Goal: Check status: Check status

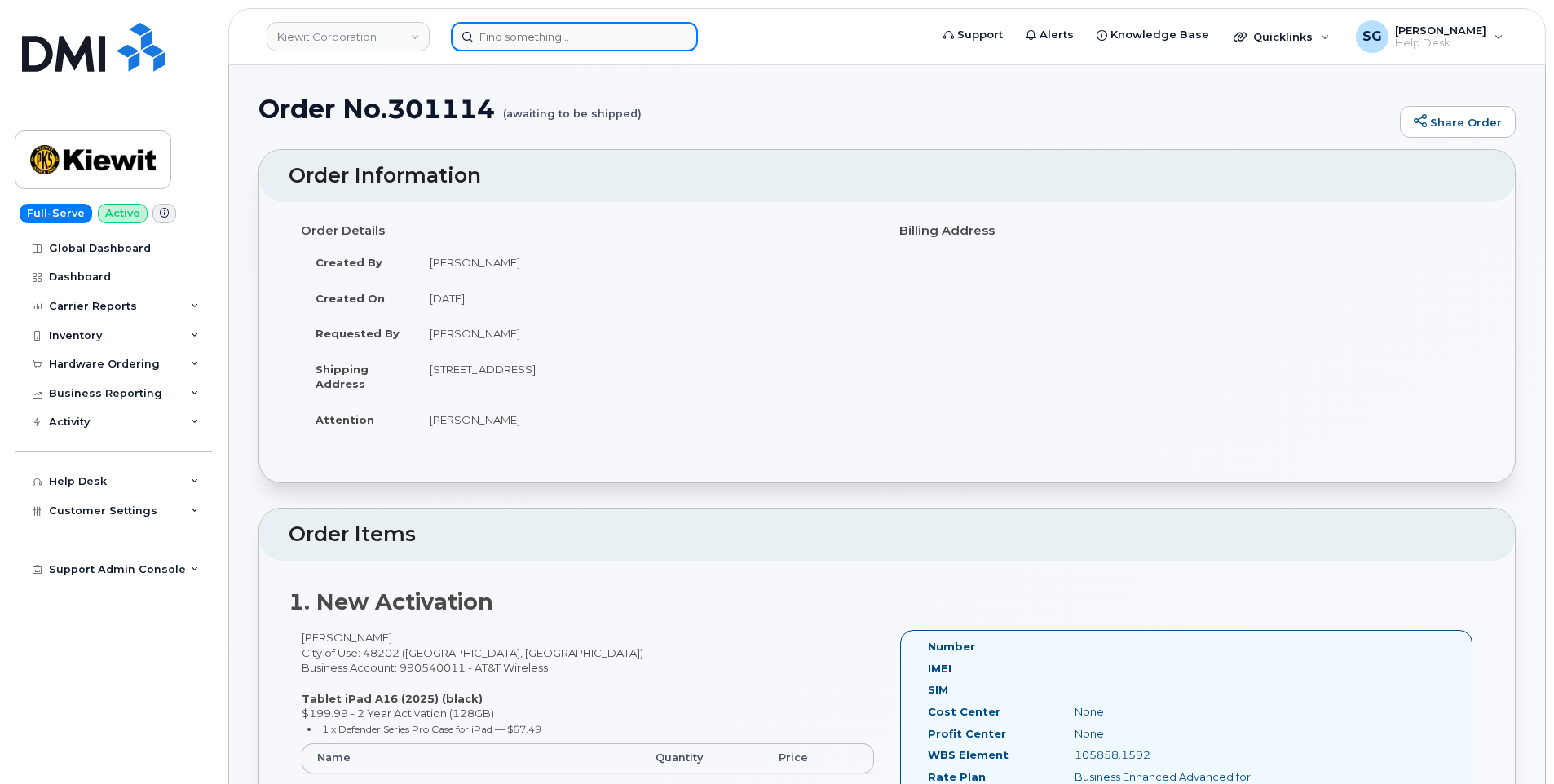
drag, startPoint x: 596, startPoint y: 30, endPoint x: 579, endPoint y: 33, distance: 17.3
click at [596, 30] on input at bounding box center [574, 36] width 247 height 30
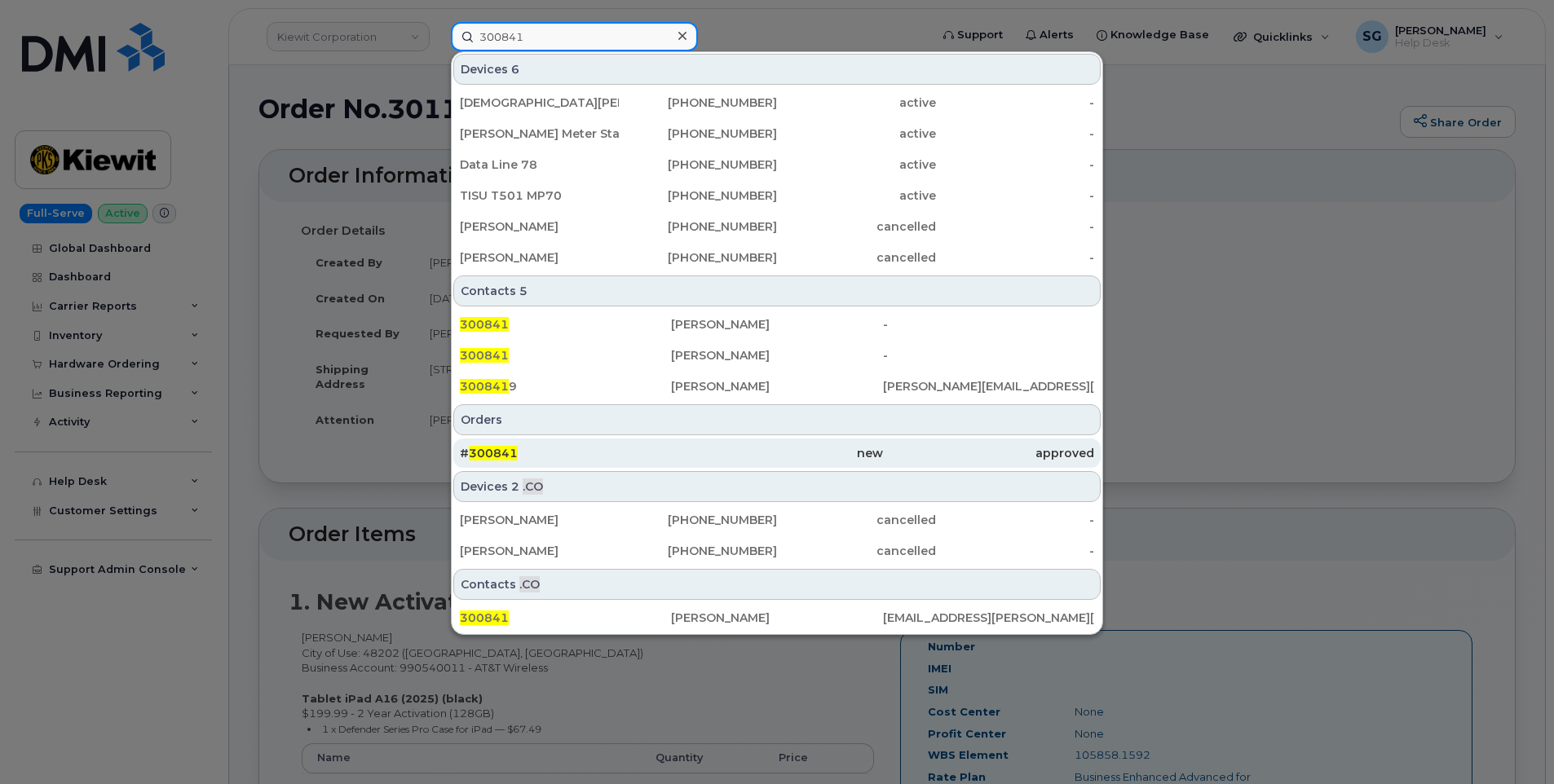
type input "300841"
click at [552, 452] on div "# 300841" at bounding box center [565, 452] width 211 height 16
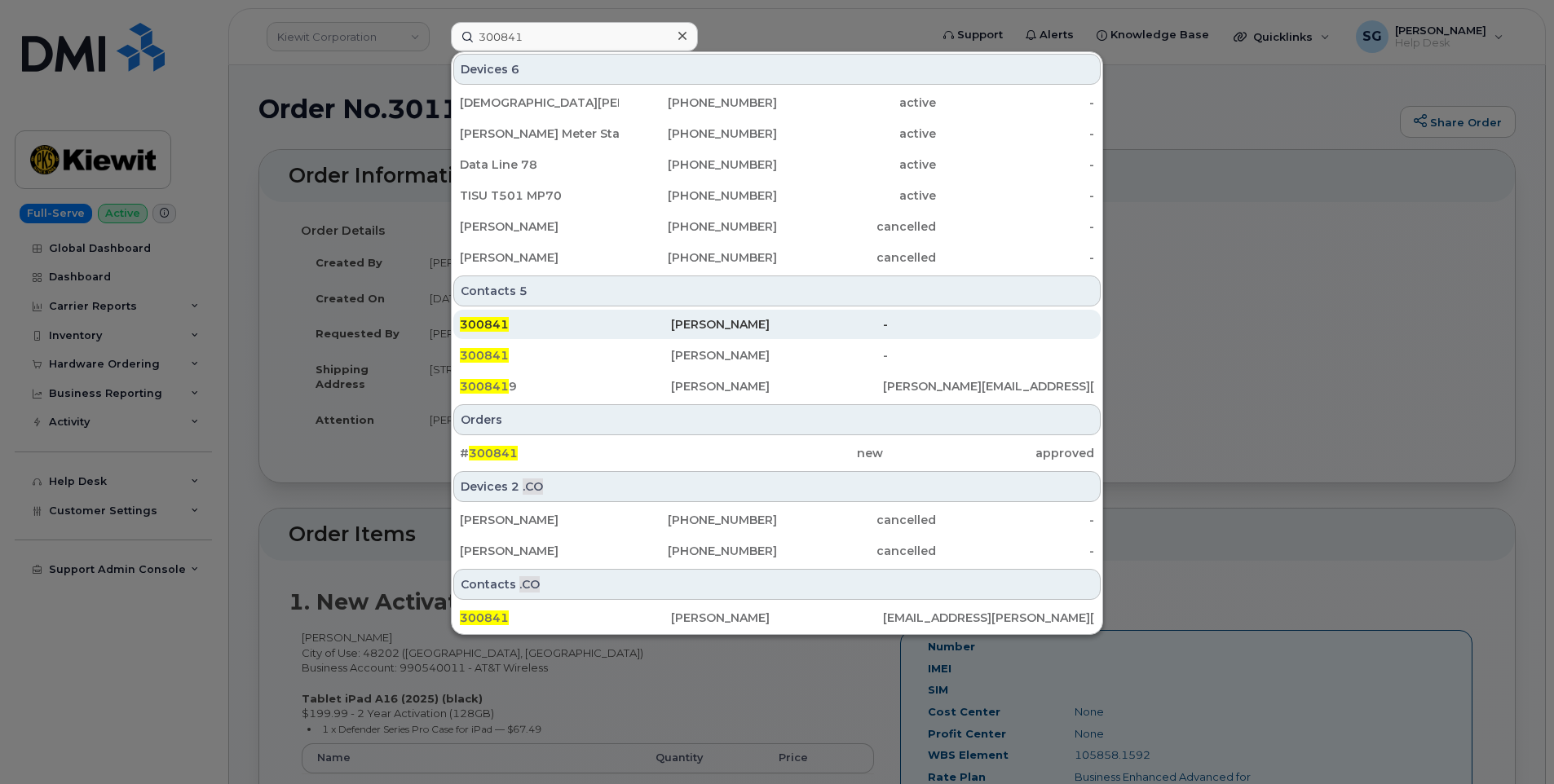
scroll to position [96, 0]
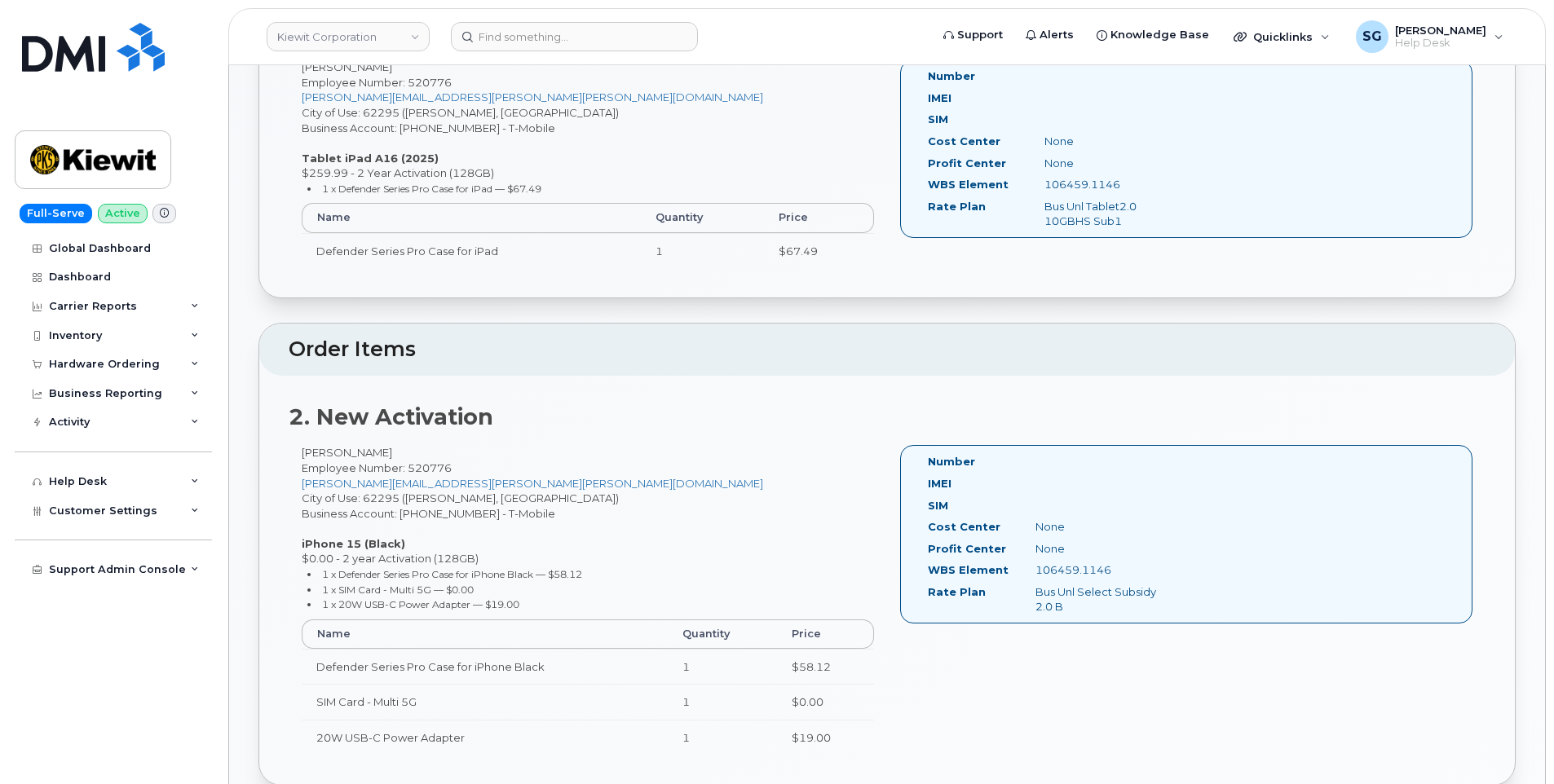
scroll to position [408, 0]
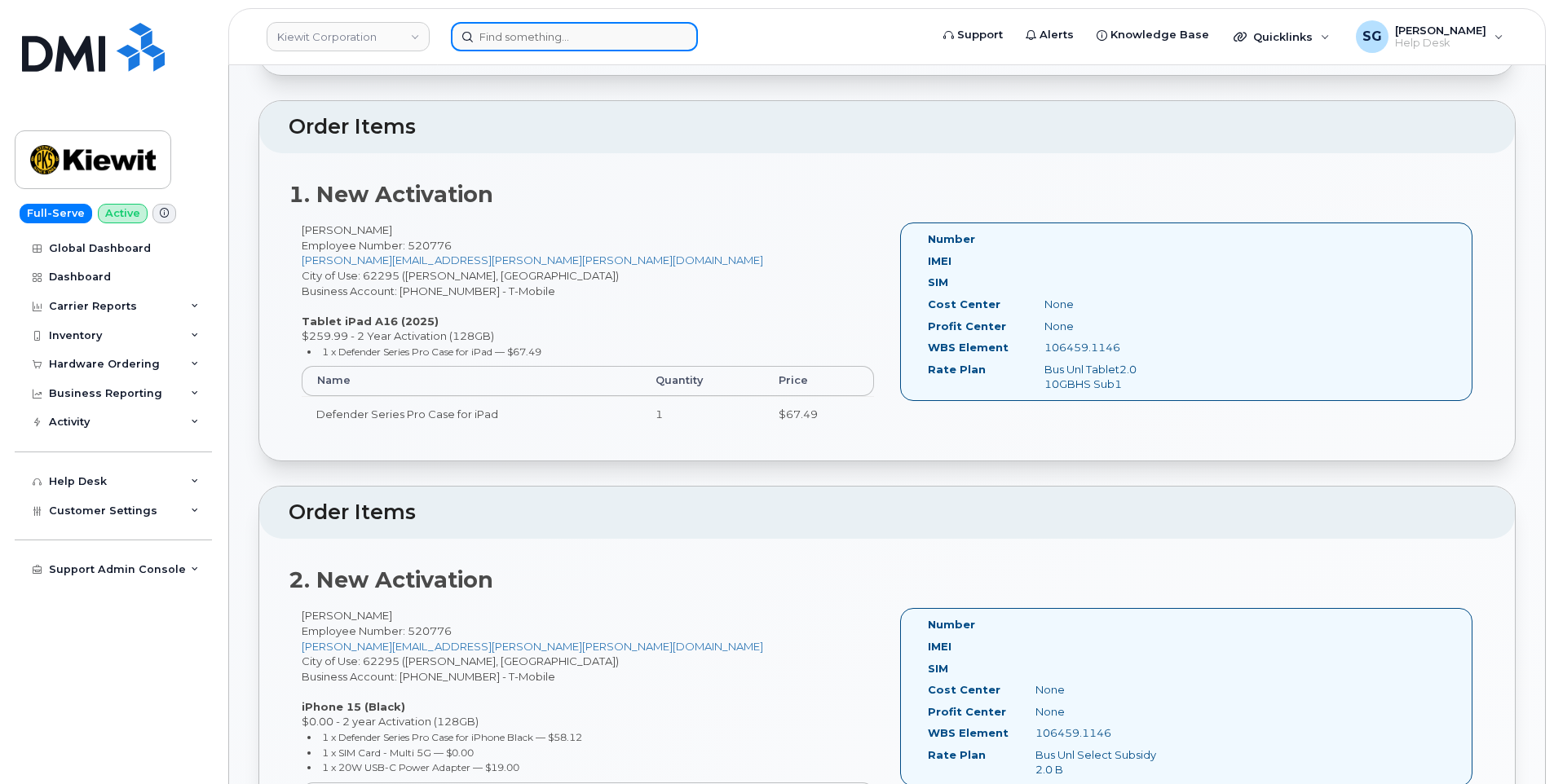
click at [548, 36] on input at bounding box center [574, 36] width 247 height 30
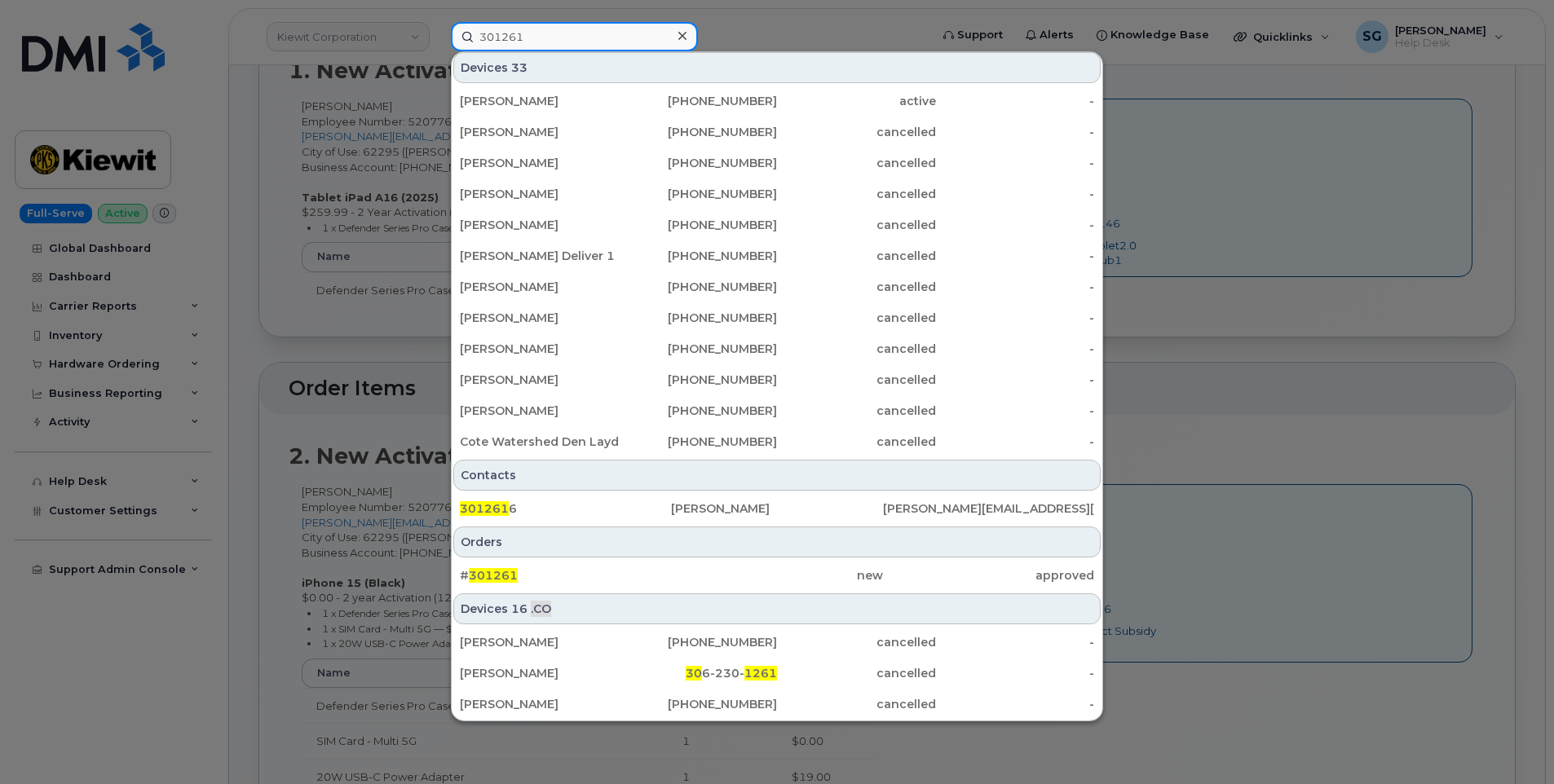
scroll to position [652, 0]
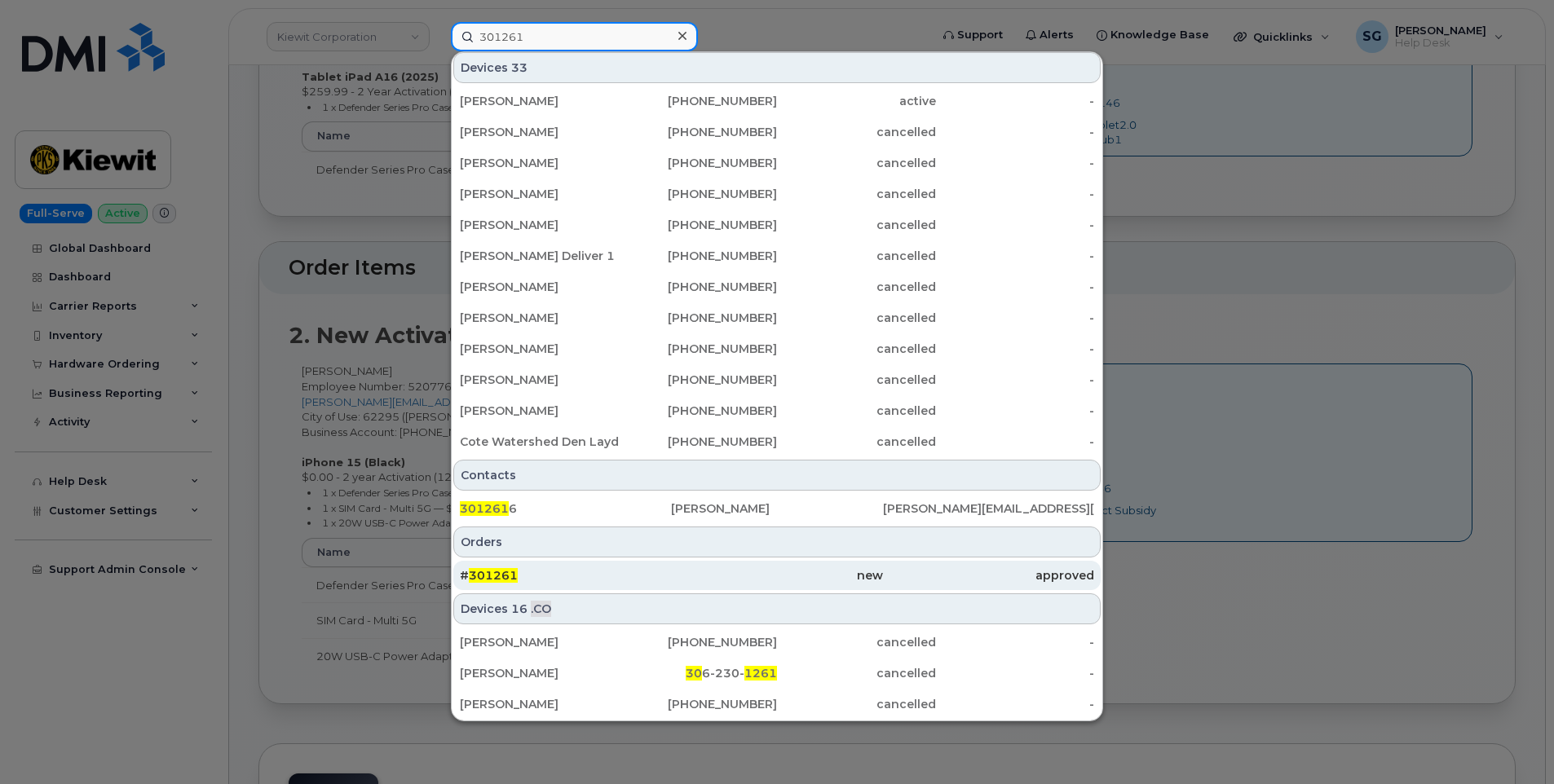
type input "301261"
click at [657, 575] on div "# 301261" at bounding box center [565, 575] width 211 height 16
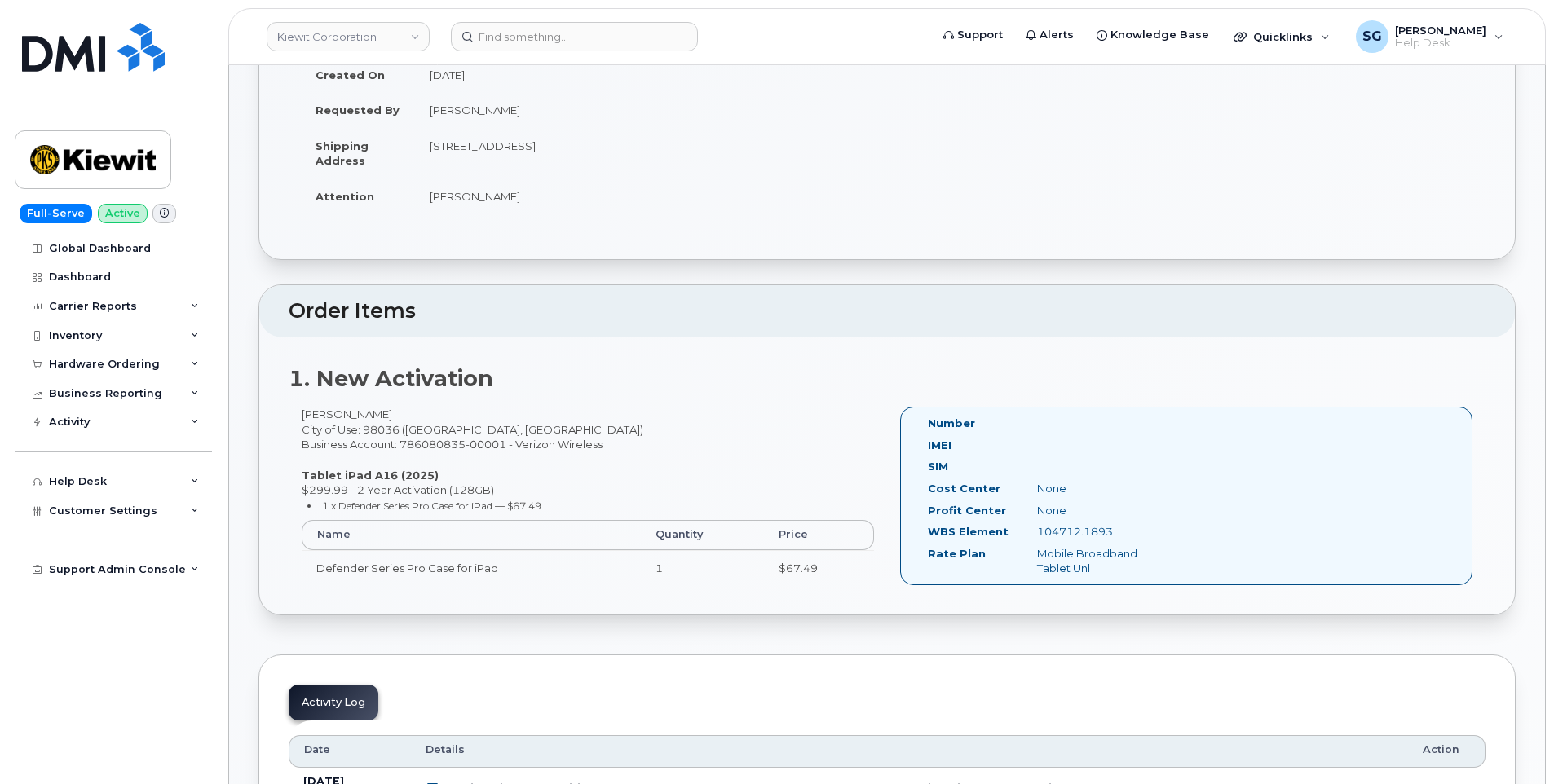
scroll to position [244, 0]
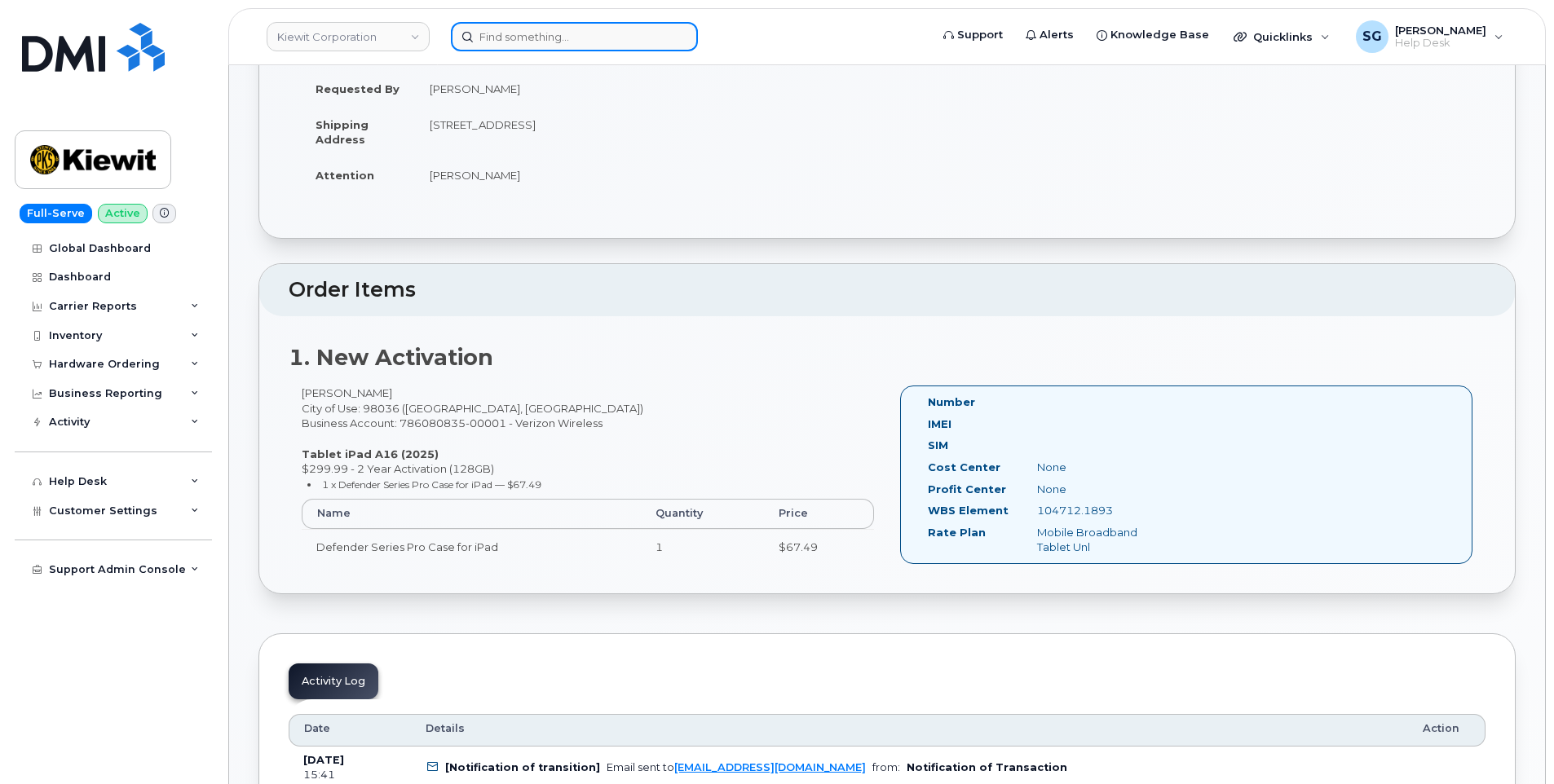
click at [617, 37] on input at bounding box center [574, 36] width 247 height 30
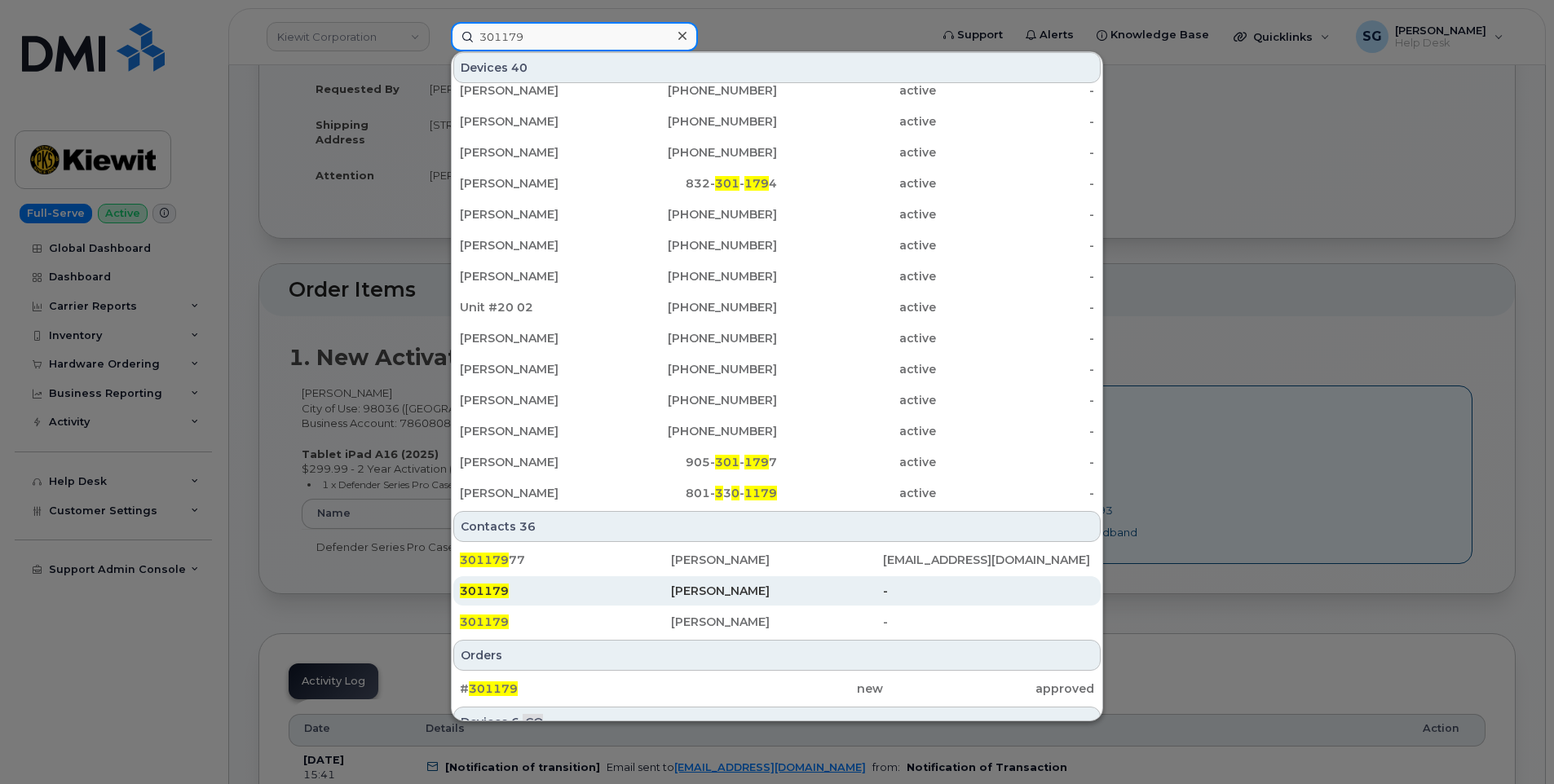
scroll to position [326, 0]
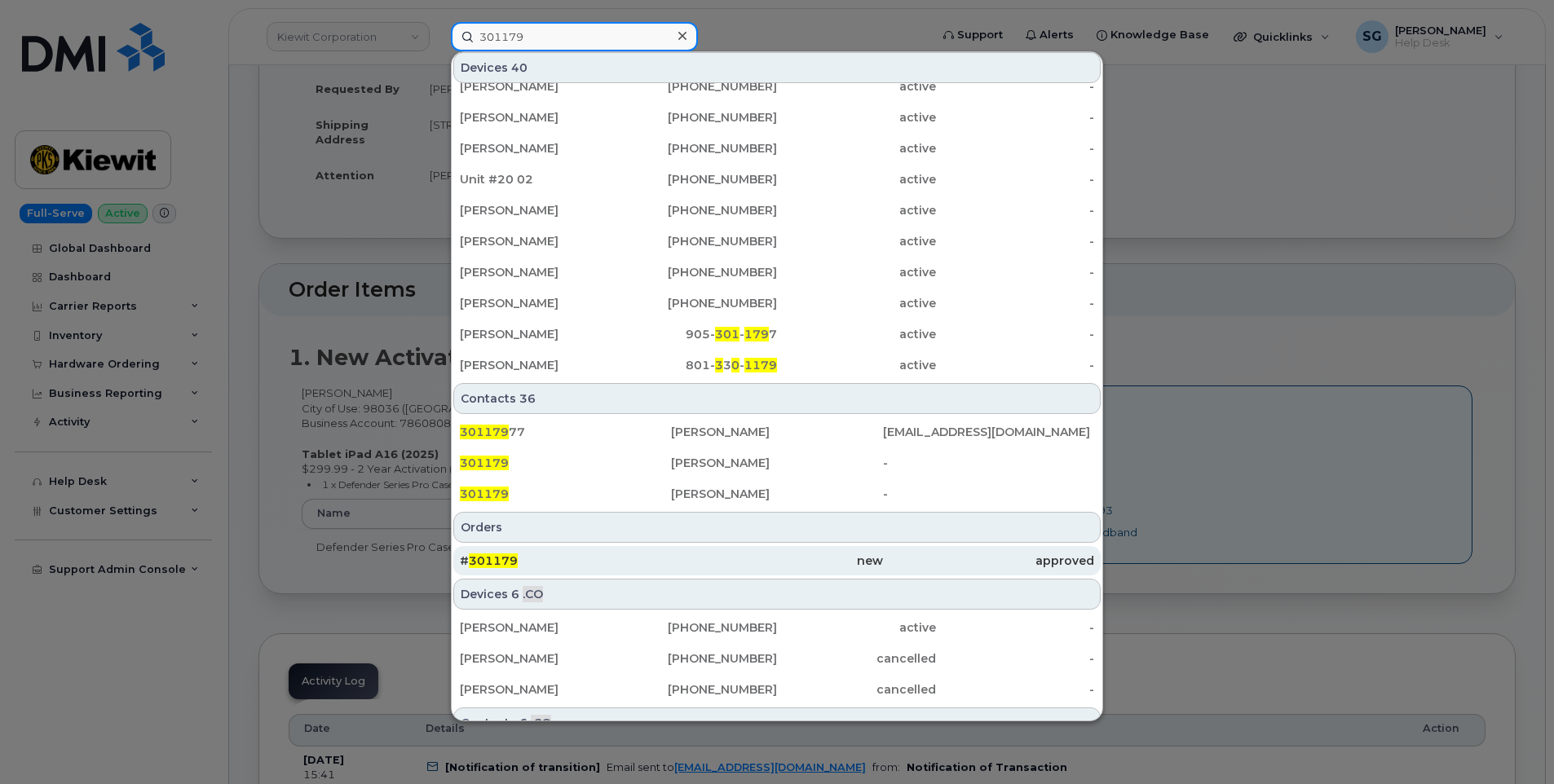
type input "301179"
click at [596, 568] on div "# 301179" at bounding box center [565, 560] width 211 height 16
click at [643, 563] on div "# 301179" at bounding box center [565, 560] width 211 height 16
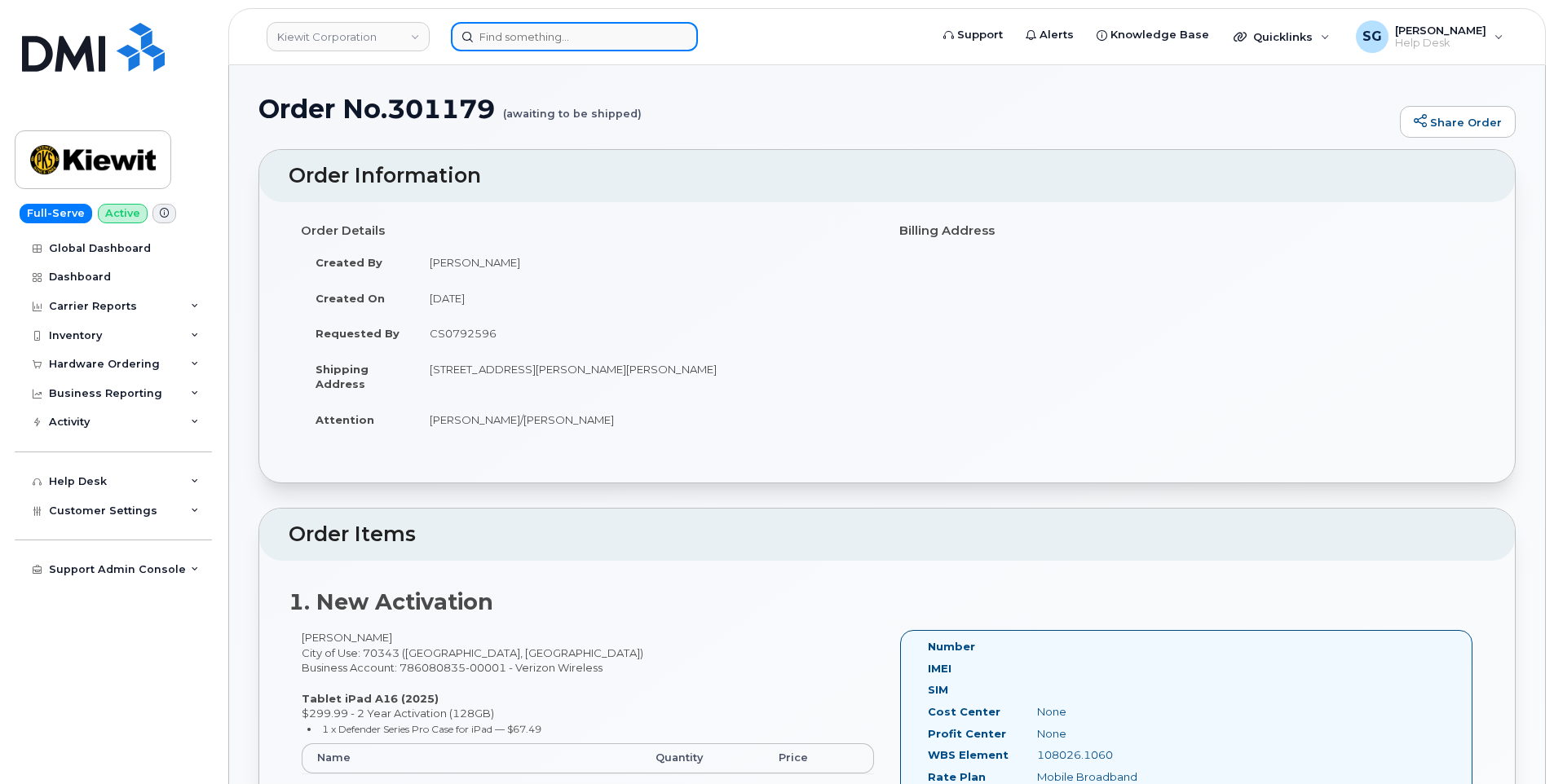
click at [622, 38] on input at bounding box center [574, 36] width 247 height 30
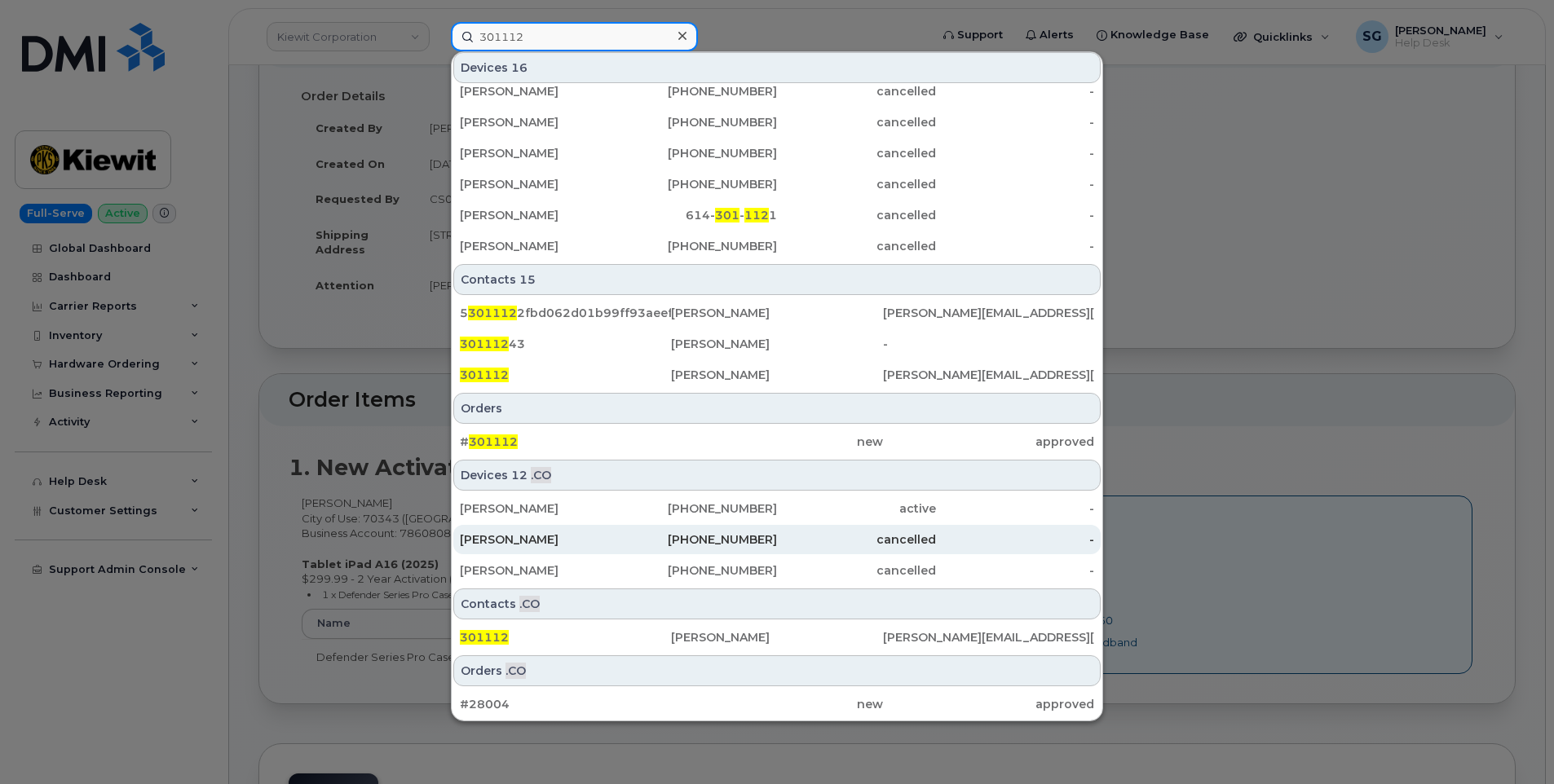
scroll to position [163, 0]
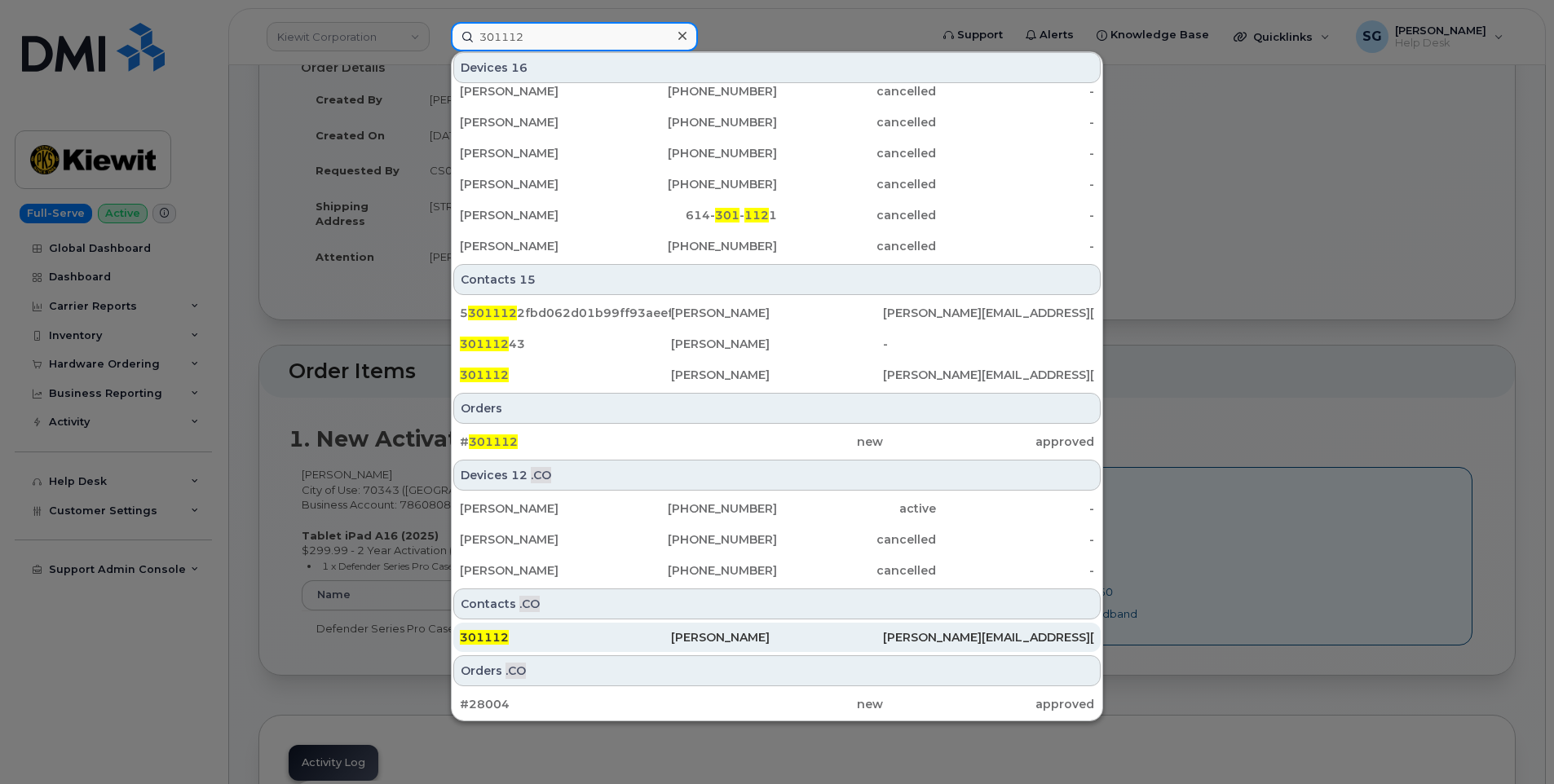
type input "301112"
drag, startPoint x: 737, startPoint y: 632, endPoint x: 817, endPoint y: 637, distance: 80.2
click at [737, 632] on div "Jamie Scott" at bounding box center [777, 637] width 211 height 16
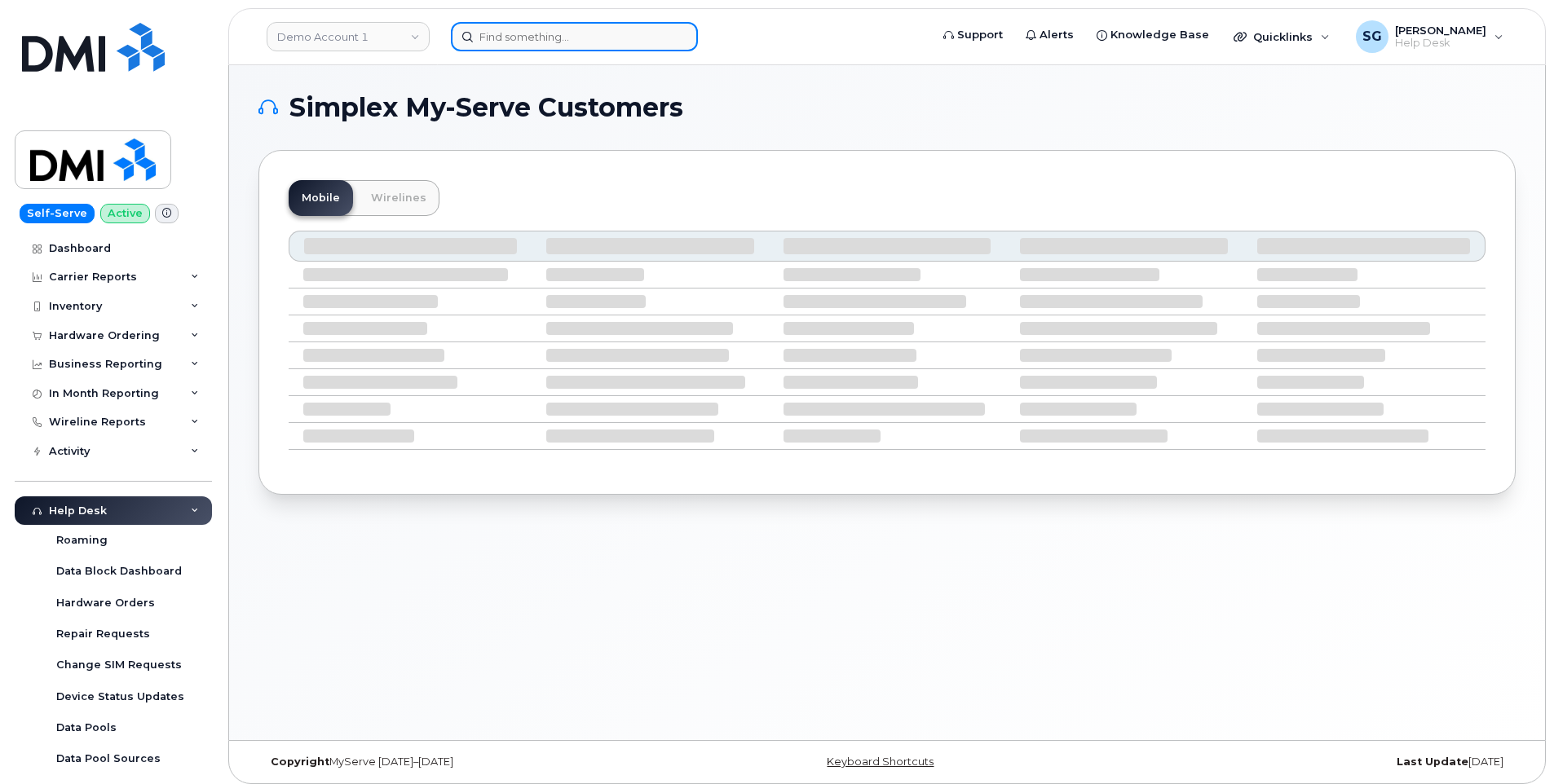
click at [618, 39] on input at bounding box center [574, 36] width 247 height 30
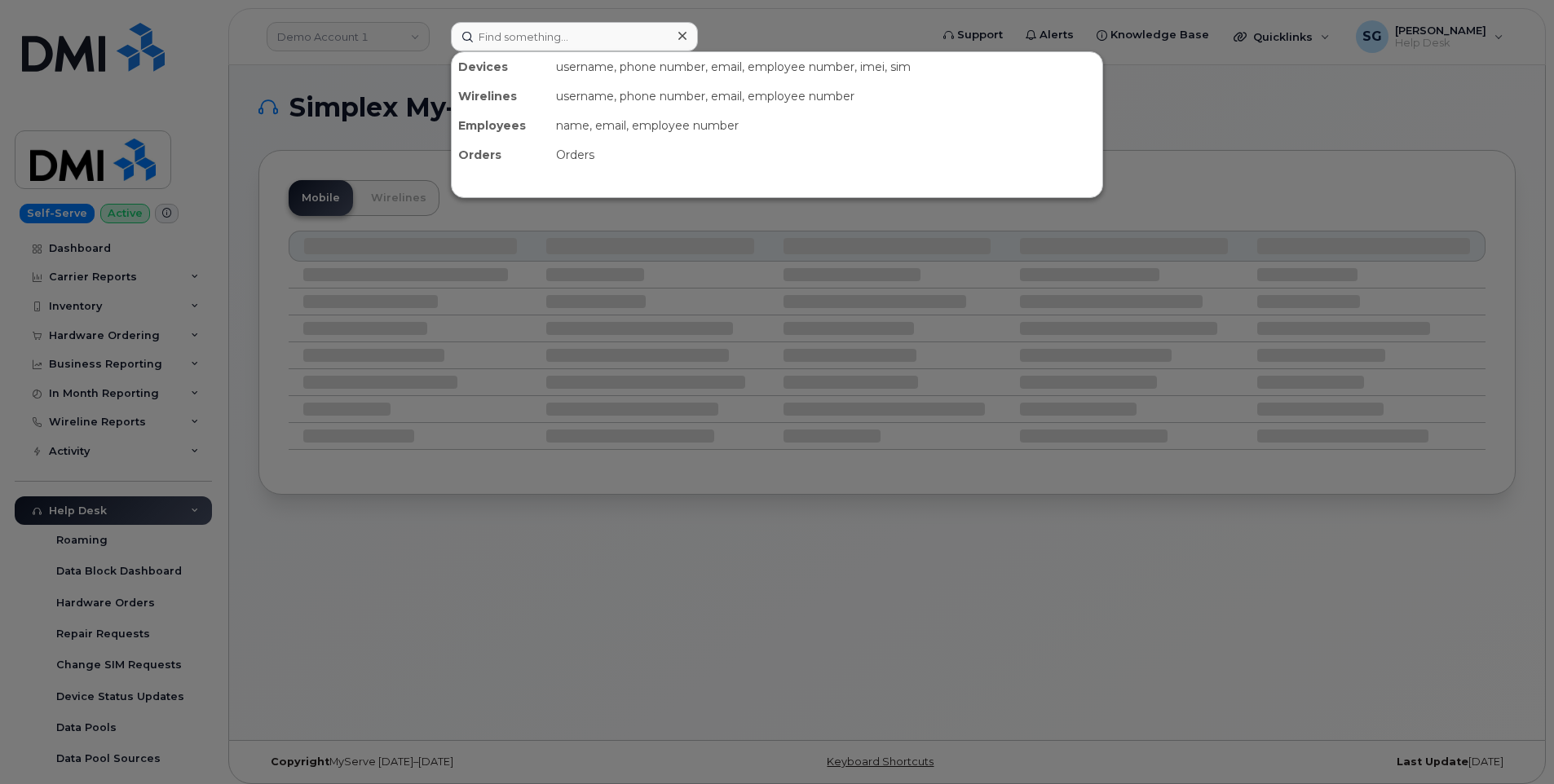
click at [351, 30] on div at bounding box center [777, 392] width 1554 height 784
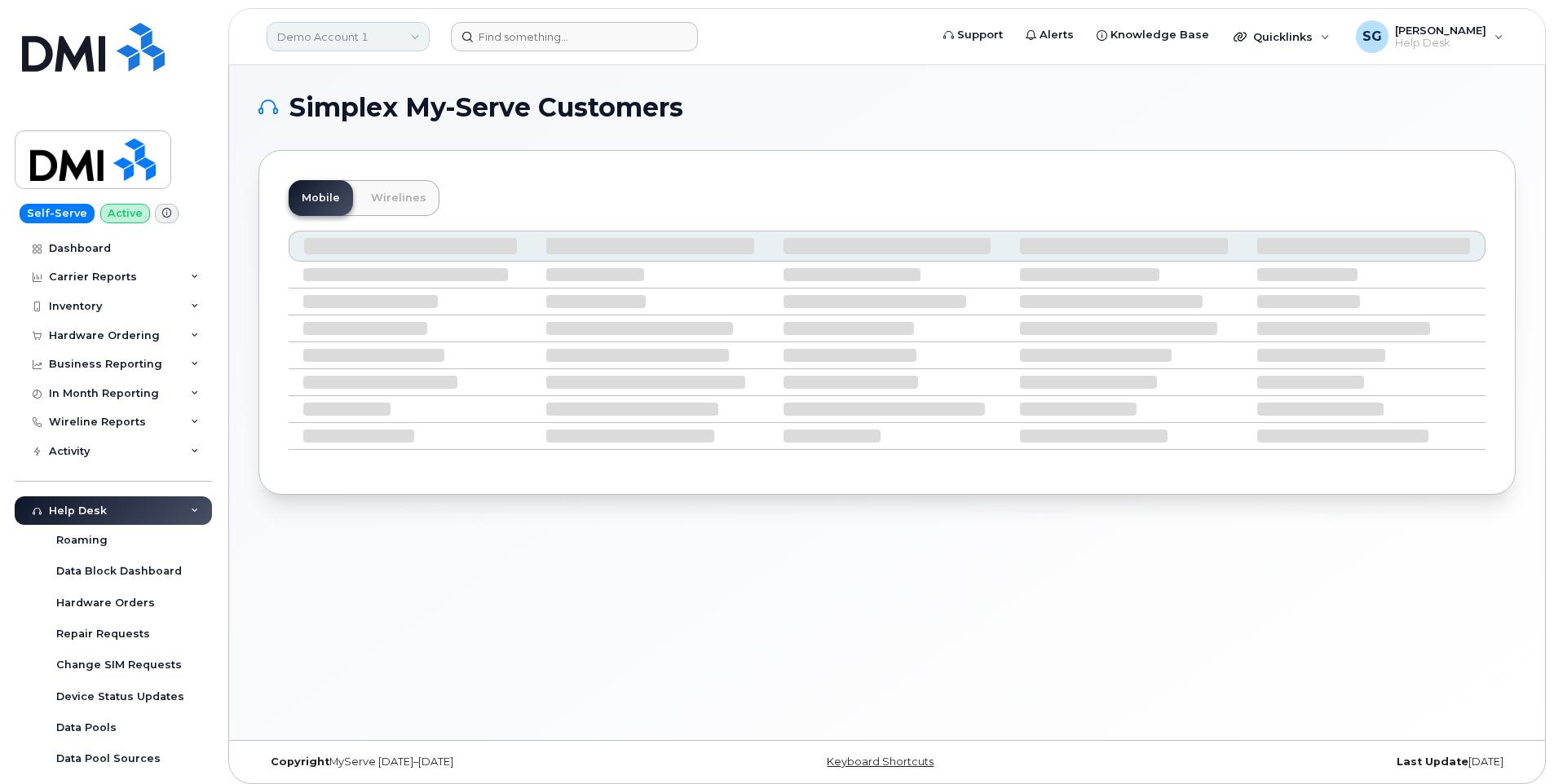
click at [357, 33] on link "Demo Account 1" at bounding box center [348, 36] width 163 height 30
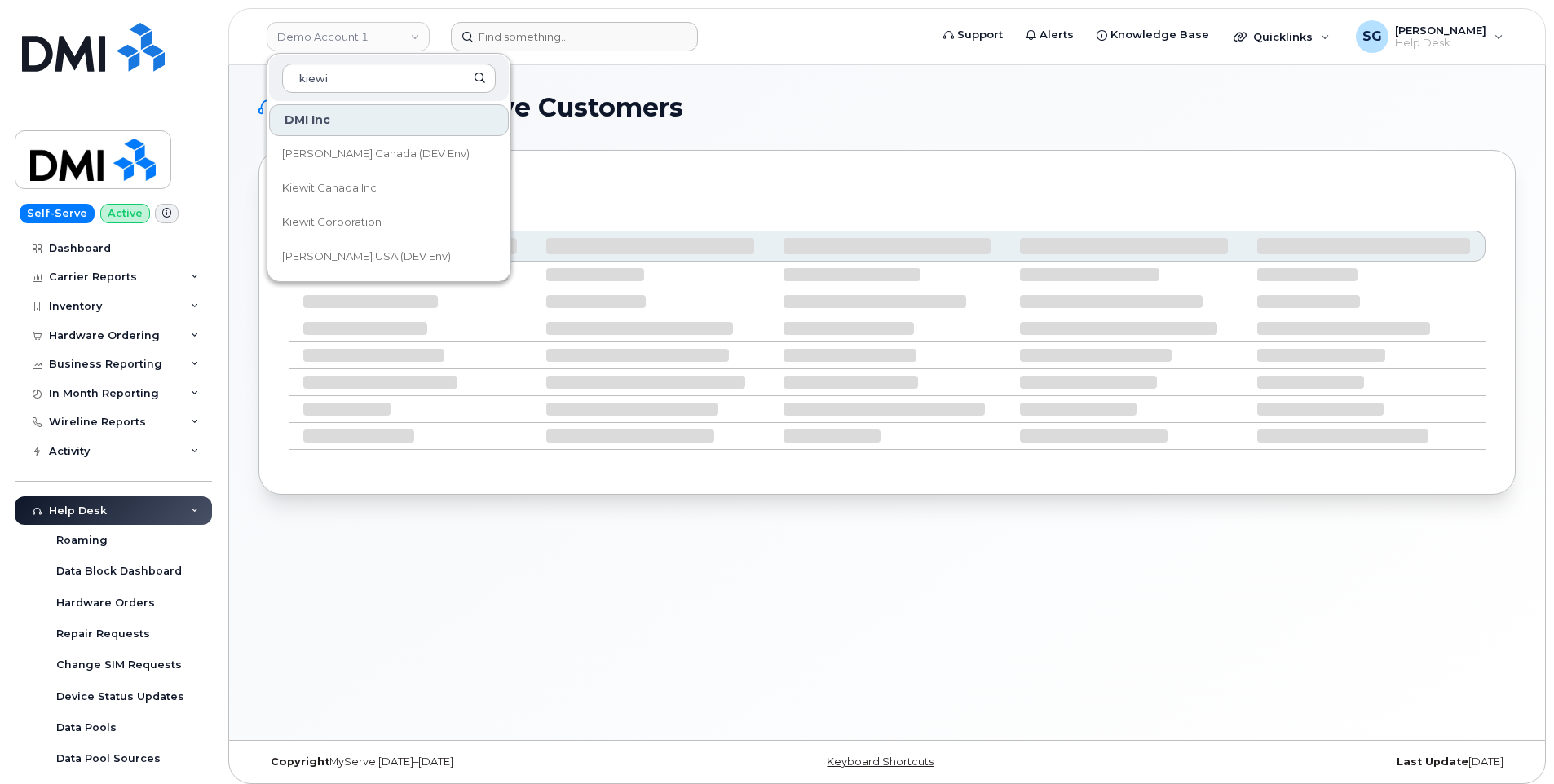
type input "kiewi"
click at [403, 222] on link "Kiewit Corporation" at bounding box center [388, 222] width 239 height 33
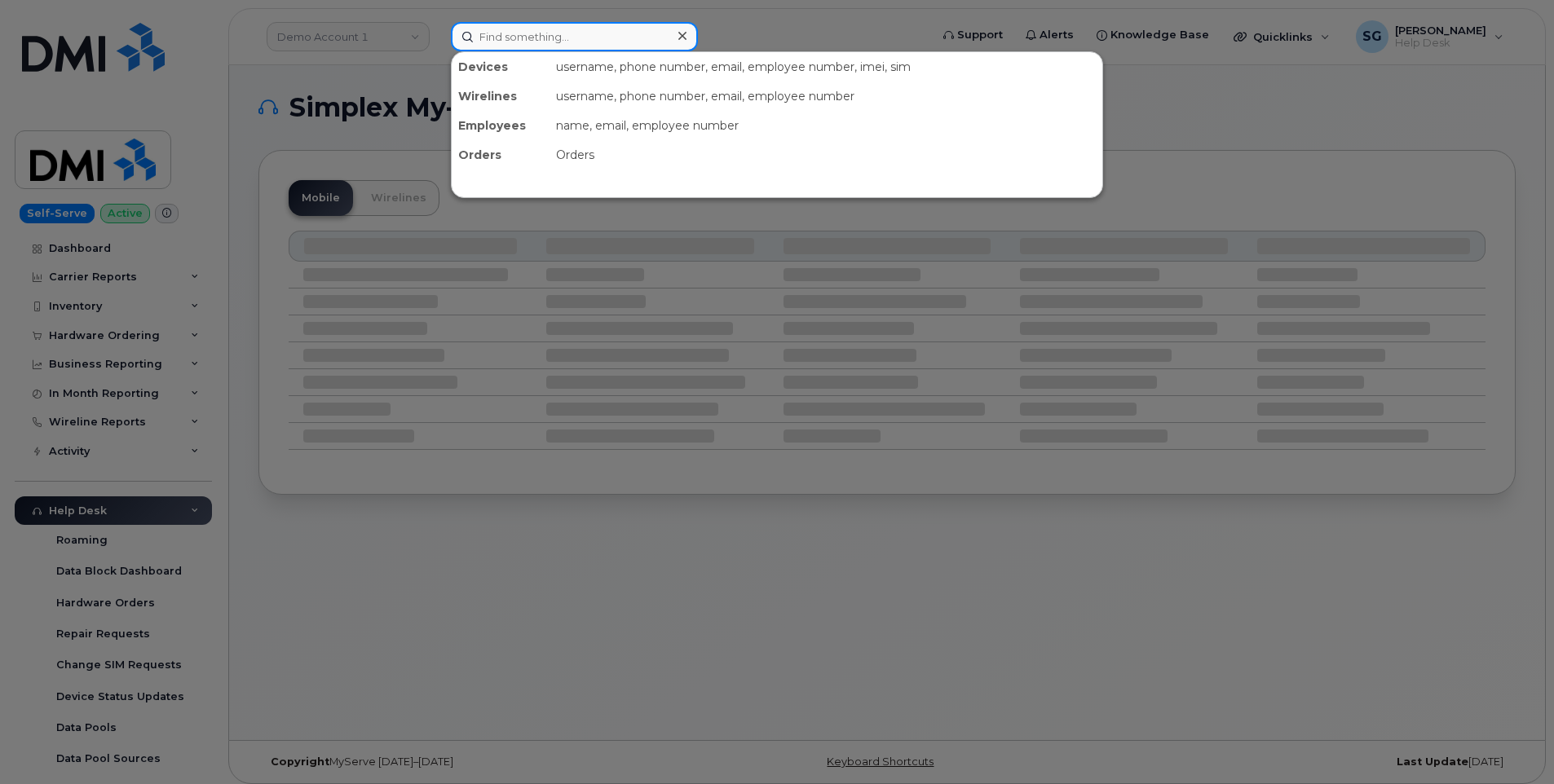
click at [626, 35] on input at bounding box center [574, 36] width 247 height 30
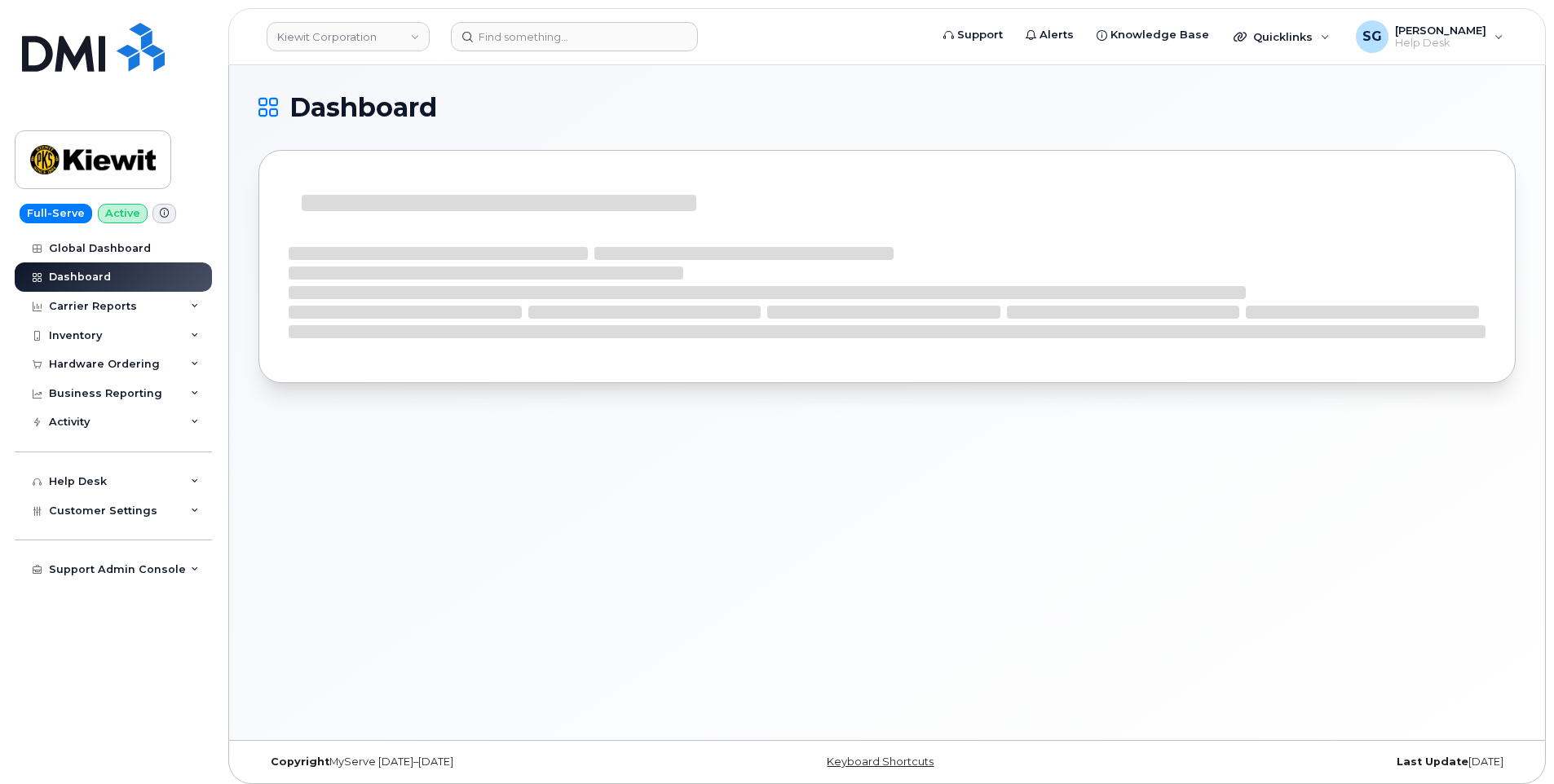
click at [648, 17] on header "[PERSON_NAME] Corporation Support Alerts Knowledge Base Quicklinks Suspend / Ca…" at bounding box center [887, 36] width 1317 height 57
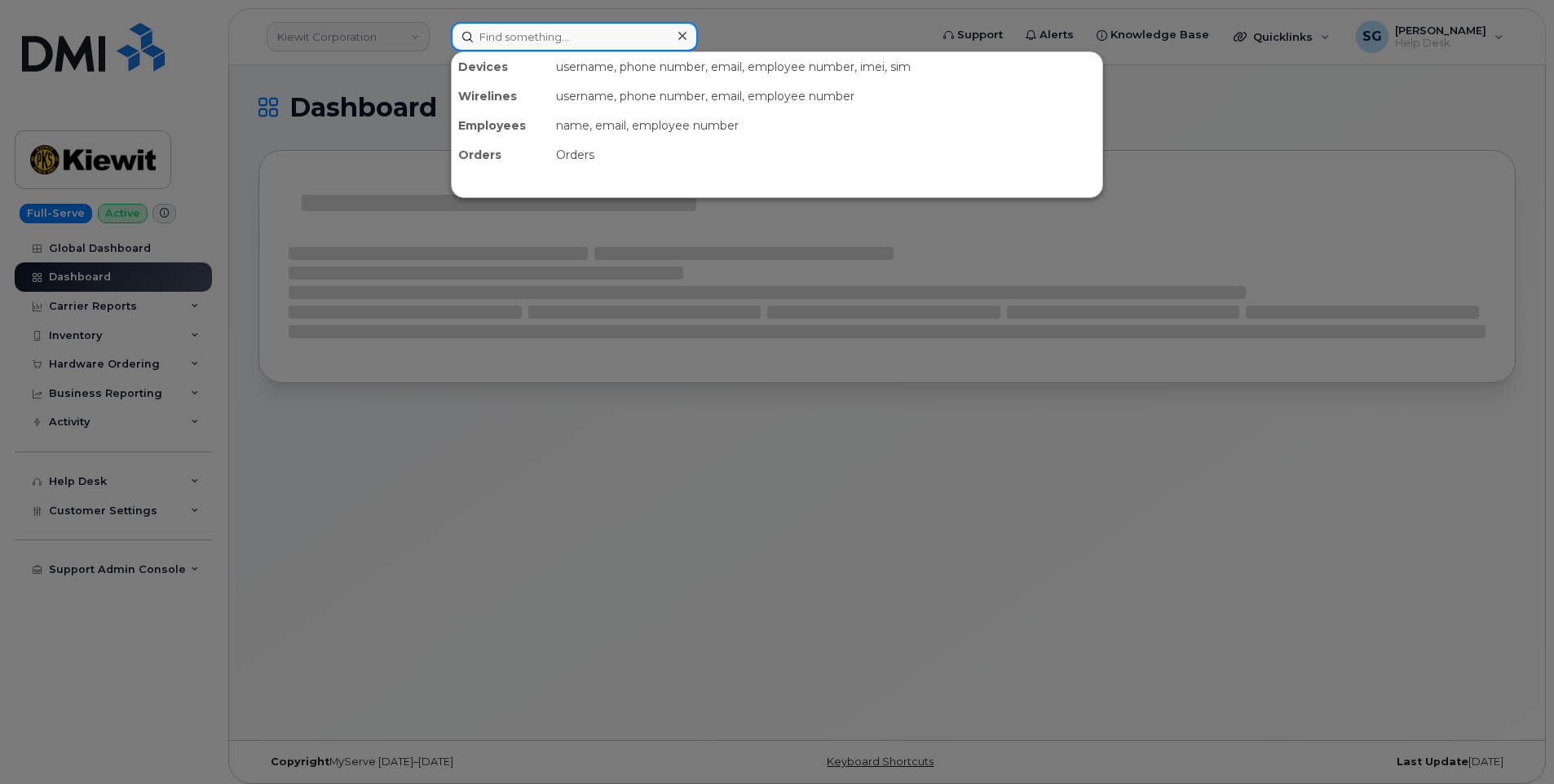
click at [651, 36] on input at bounding box center [574, 36] width 247 height 30
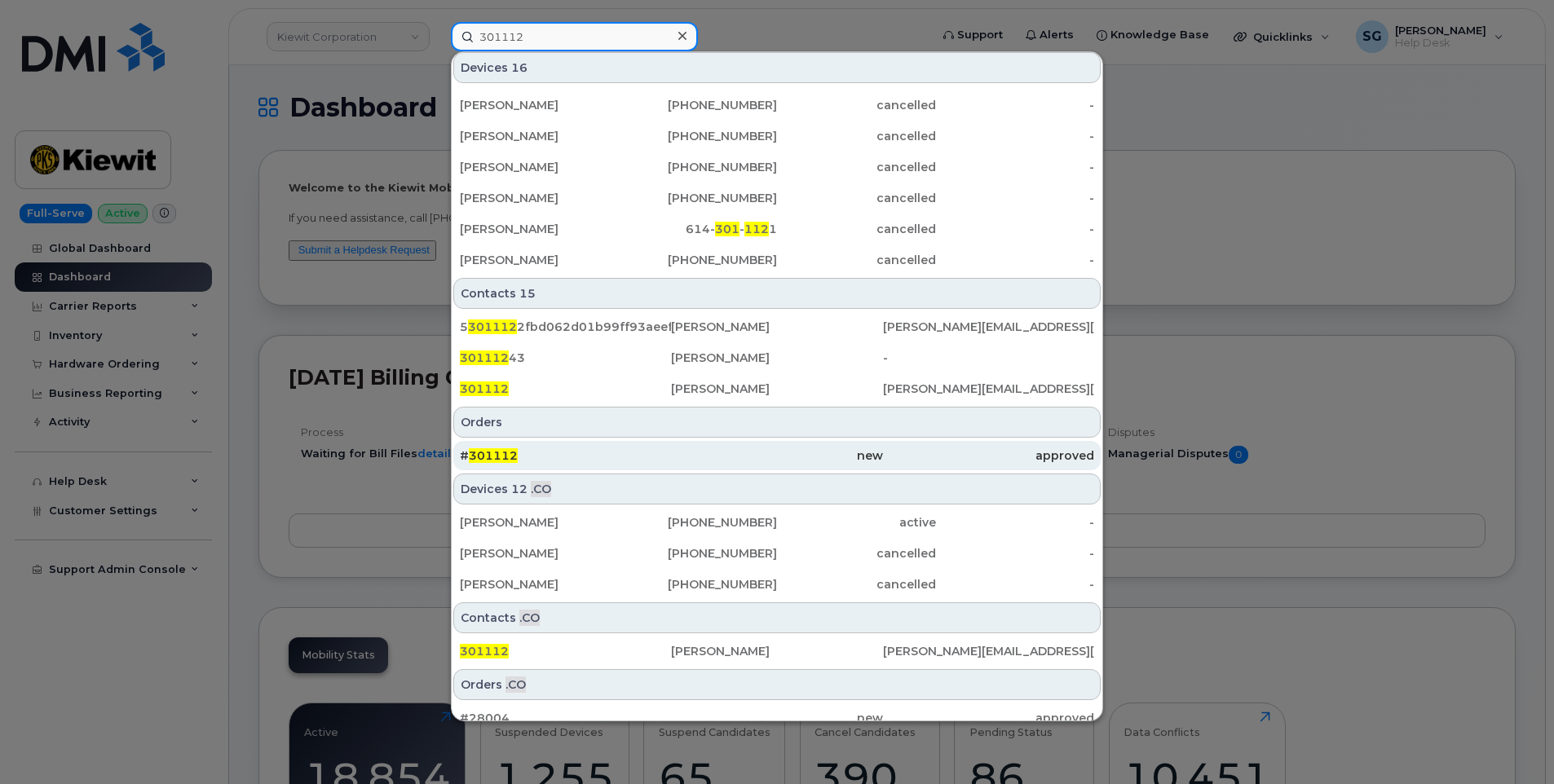
scroll to position [321, 0]
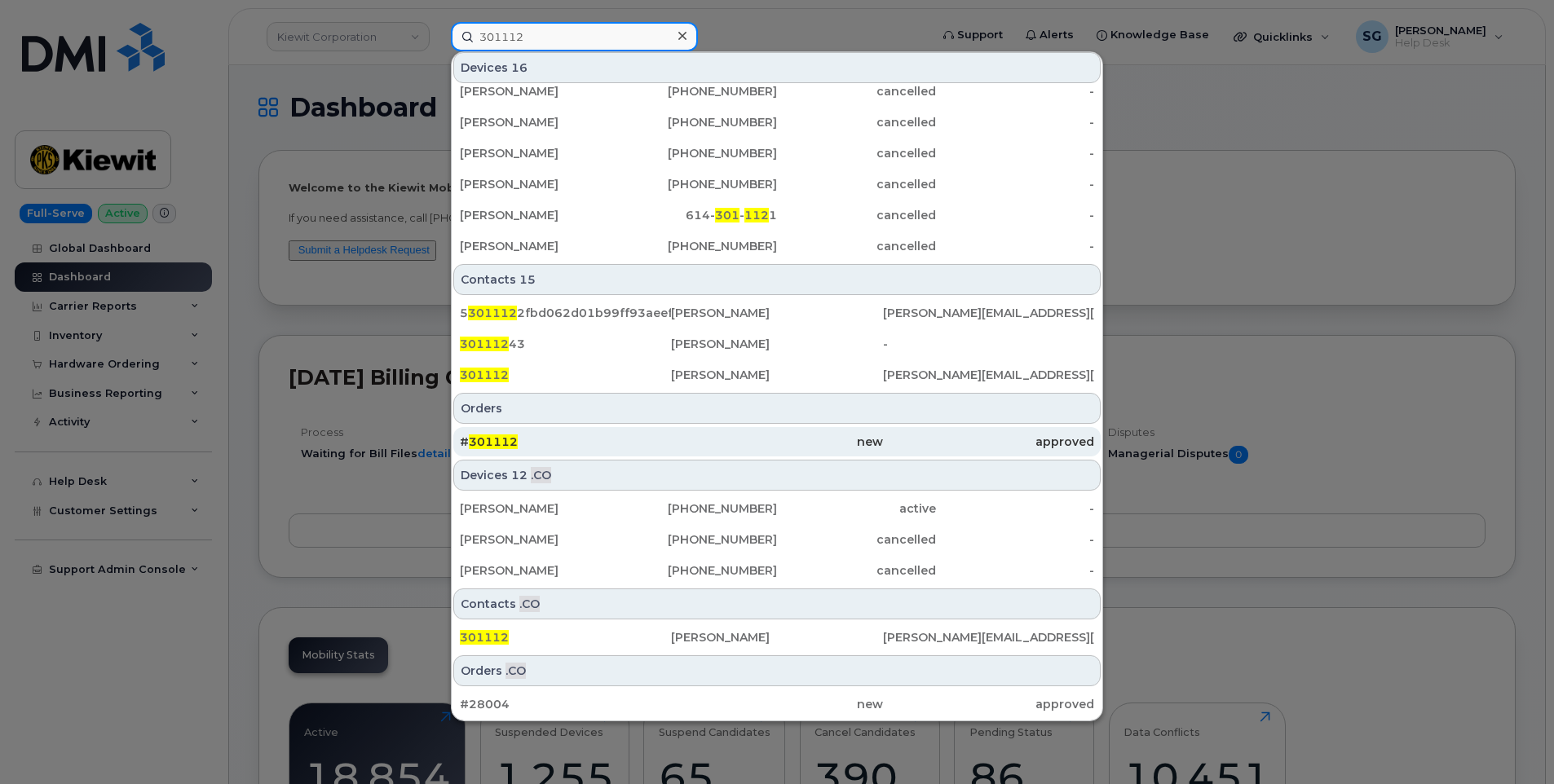
type input "301112"
click at [598, 436] on div "# 301112" at bounding box center [565, 441] width 211 height 16
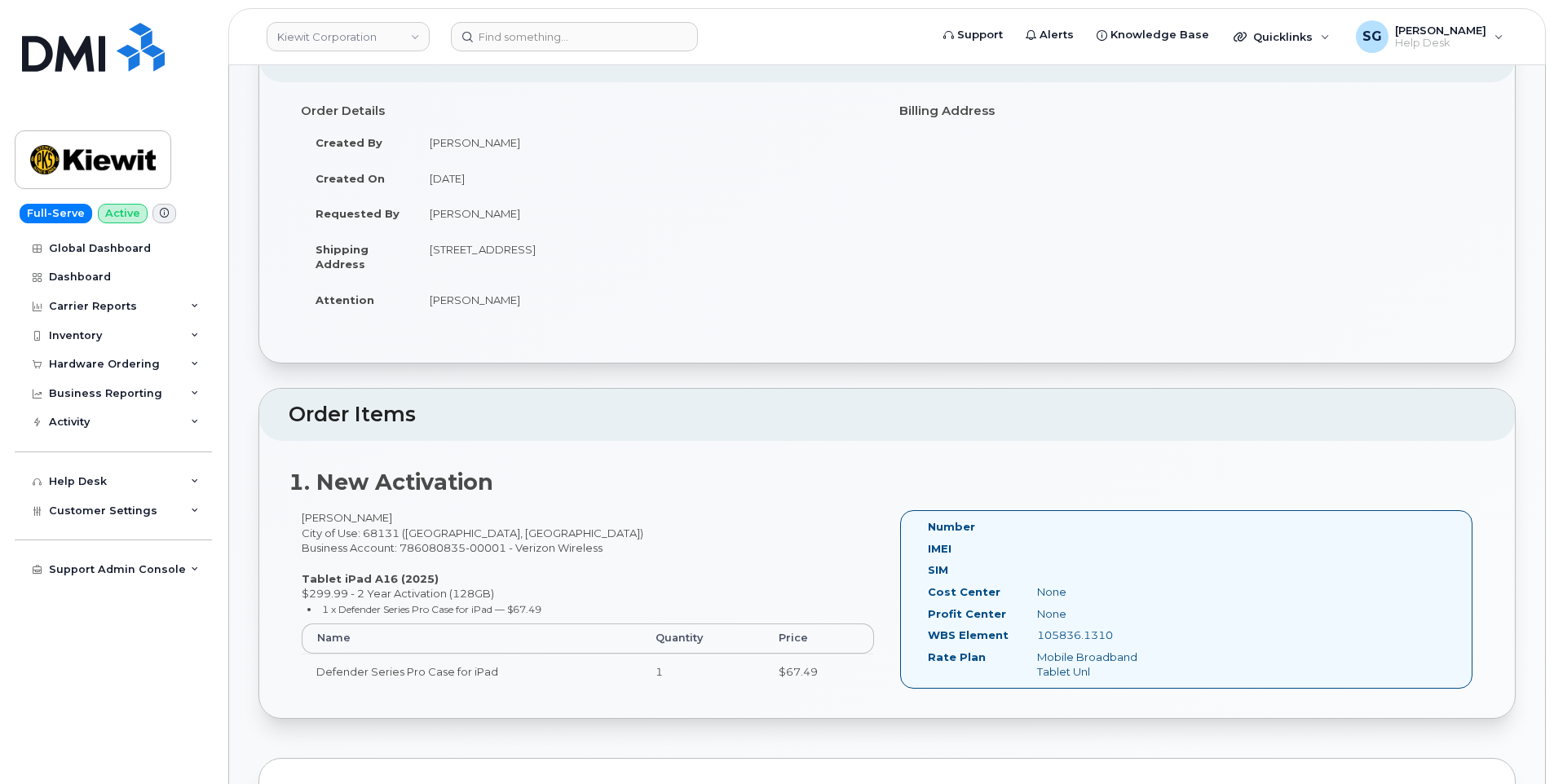
scroll to position [244, 0]
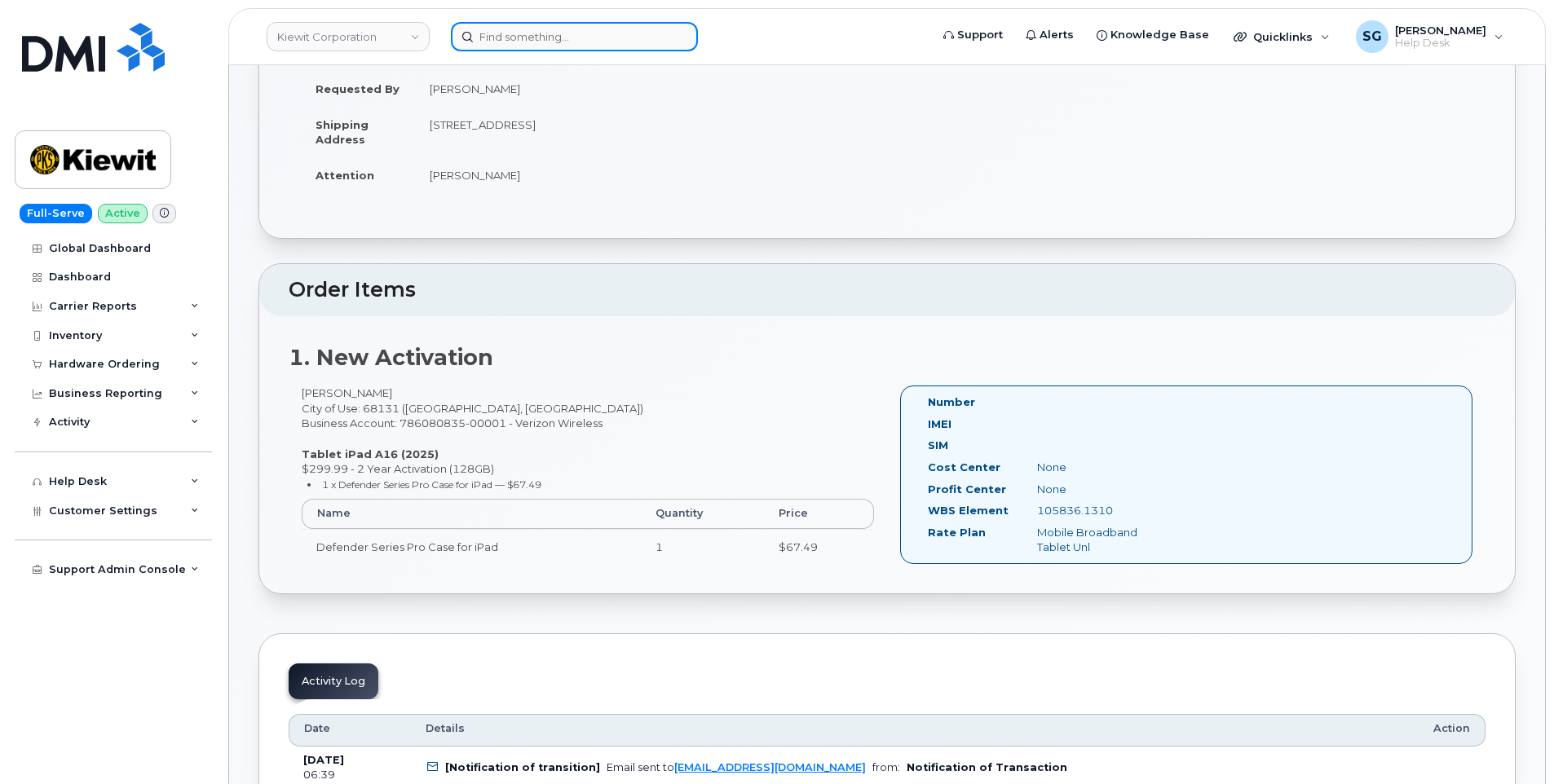
click at [554, 31] on input at bounding box center [574, 36] width 247 height 30
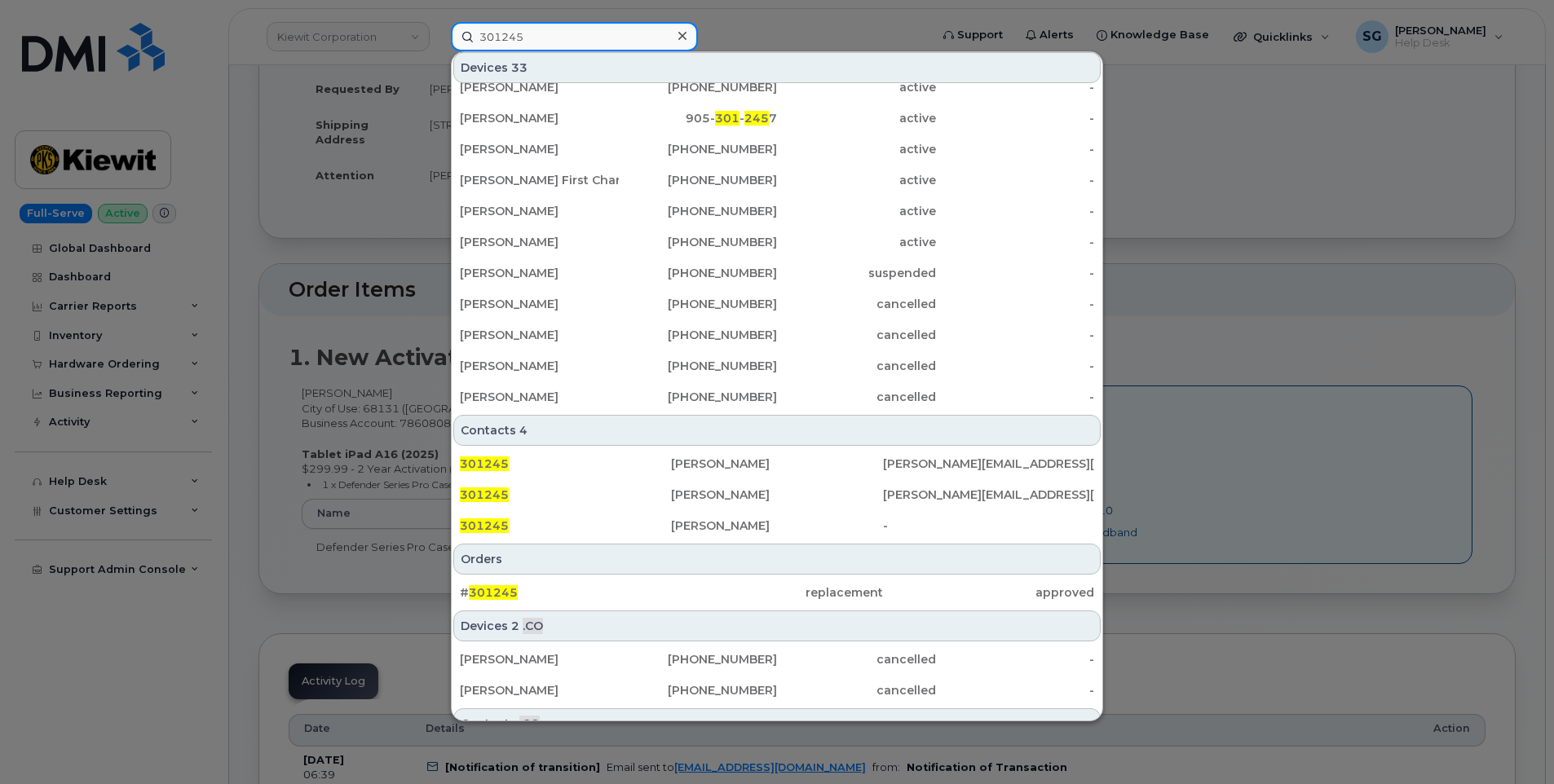
scroll to position [347, 0]
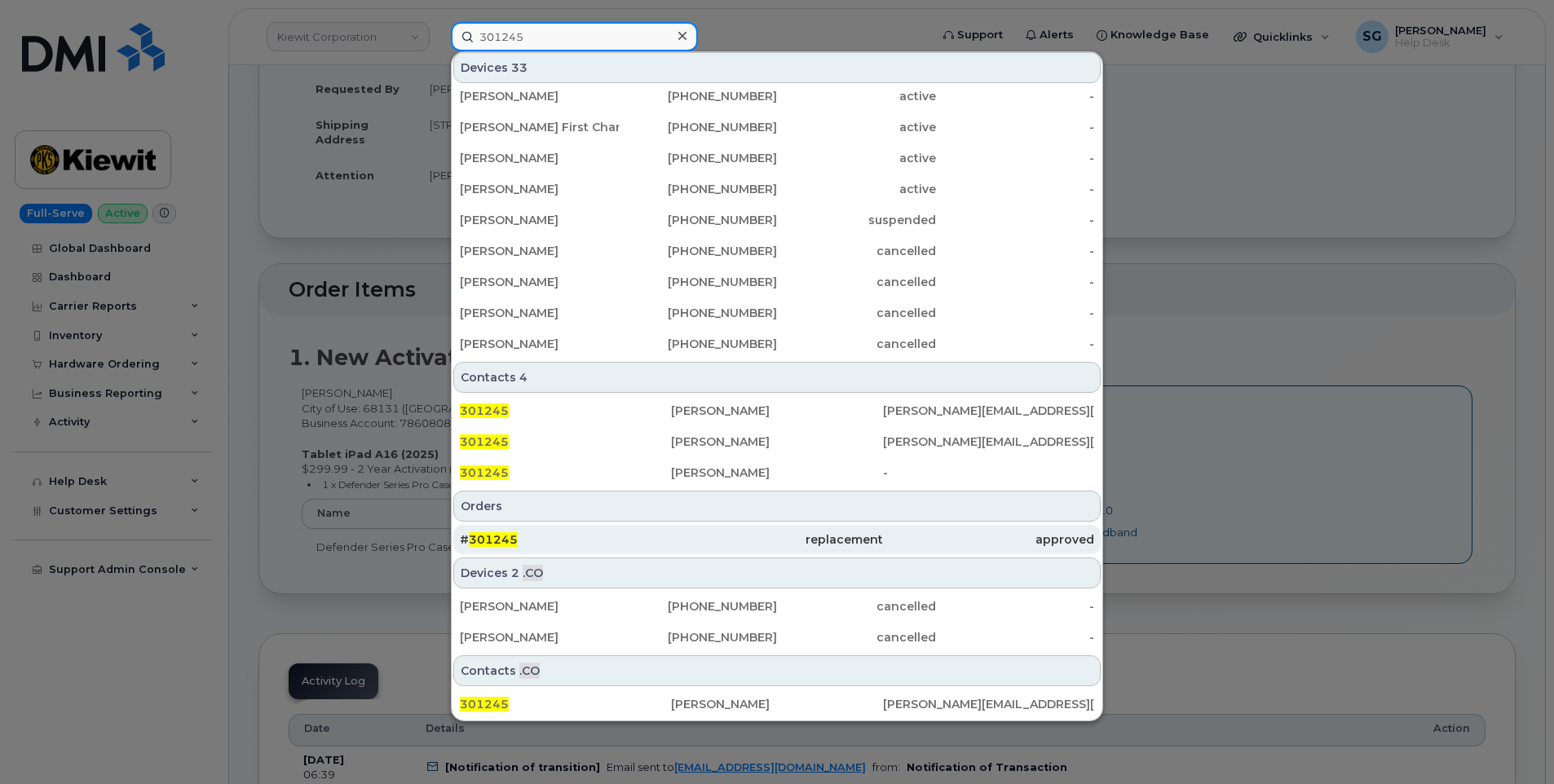
type input "301245"
drag, startPoint x: 612, startPoint y: 537, endPoint x: 622, endPoint y: 535, distance: 10.2
click at [611, 538] on div "# 301245" at bounding box center [565, 539] width 211 height 16
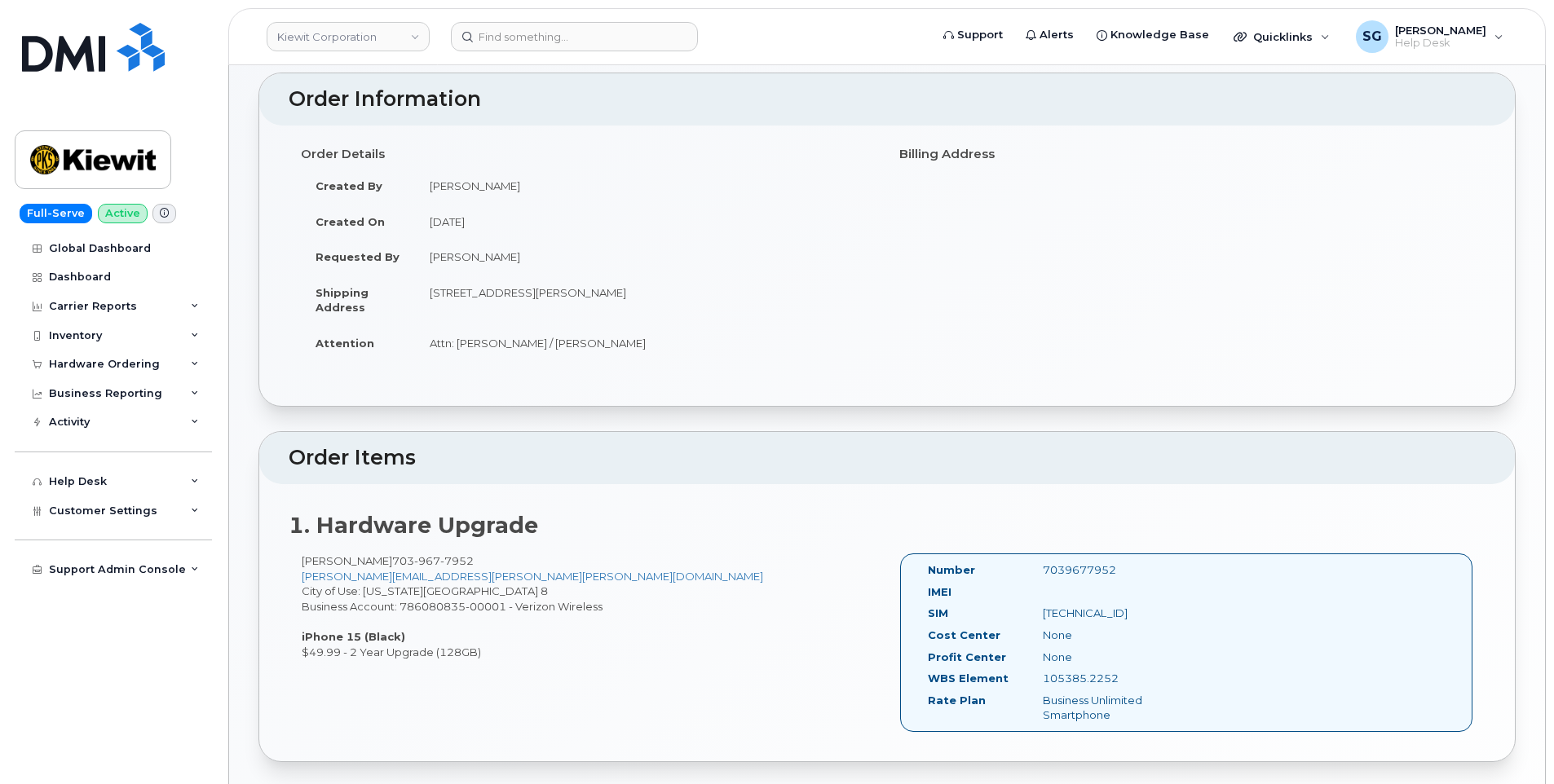
scroll to position [163, 0]
